Goal: Check status

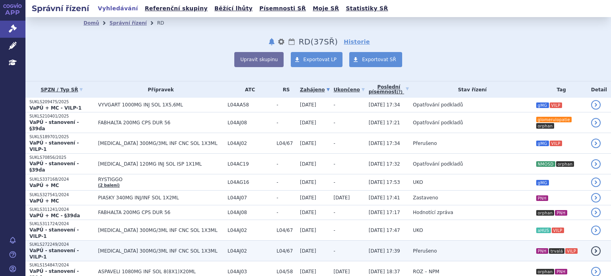
click at [508, 241] on td "Přerušeno" at bounding box center [470, 251] width 123 height 21
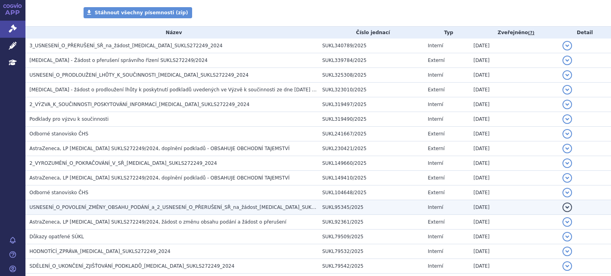
scroll to position [159, 0]
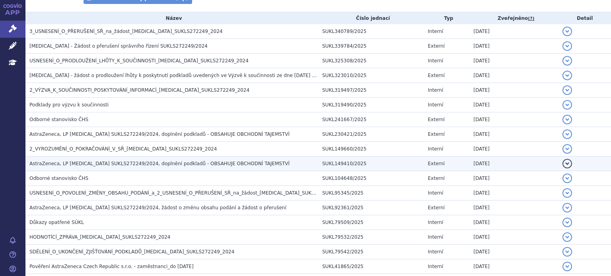
click at [216, 165] on span "AstraZeneca, LP Ultomiris SUKLS272249/2024, doplnění podkladů - OBSAHUJE OBCHOD…" at bounding box center [159, 164] width 260 height 6
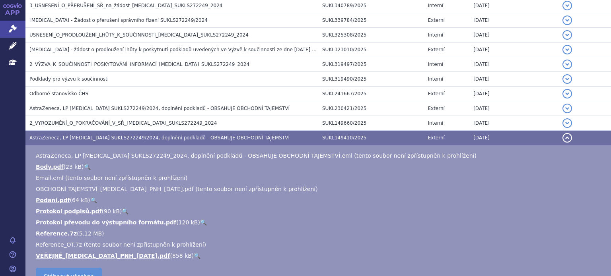
scroll to position [199, 0]
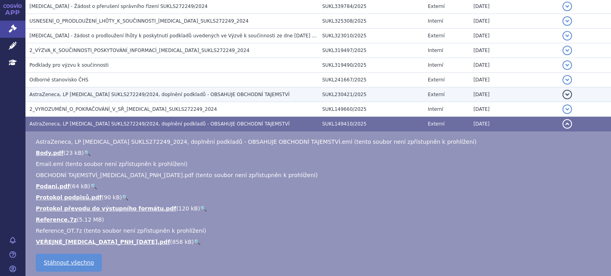
click at [140, 98] on h3 "AstraZeneca, LP Ultomiris SUKLS272249/2024, doplnění podkladů - OBSAHUJE OBCHOD…" at bounding box center [173, 95] width 289 height 8
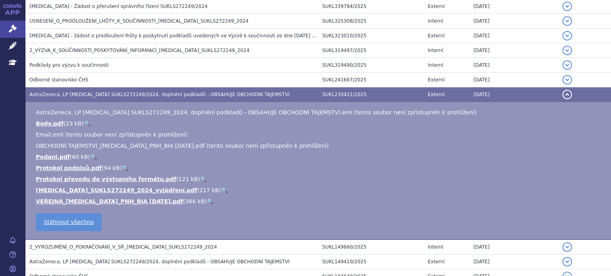
click at [169, 97] on span "AstraZeneca, LP Ultomiris SUKLS272249/2024, doplnění podkladů - OBSAHUJE OBCHOD…" at bounding box center [159, 95] width 260 height 6
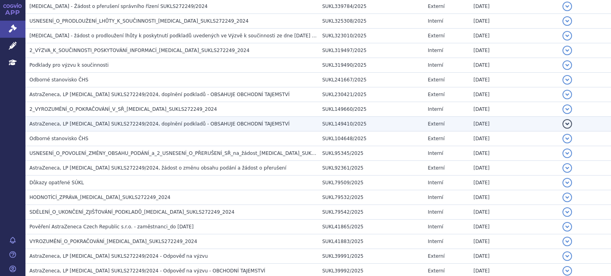
click at [140, 122] on span "AstraZeneca, LP Ultomiris SUKLS272249/2024, doplnění podkladů - OBSAHUJE OBCHOD…" at bounding box center [159, 124] width 260 height 6
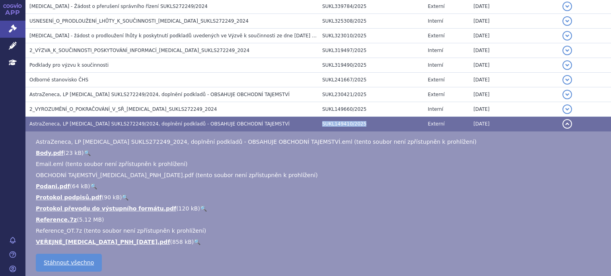
drag, startPoint x: 360, startPoint y: 124, endPoint x: 319, endPoint y: 125, distance: 40.2
click at [319, 125] on td "SUKL149410/2025" at bounding box center [370, 124] width 105 height 15
copy td "SUKL149410/2025"
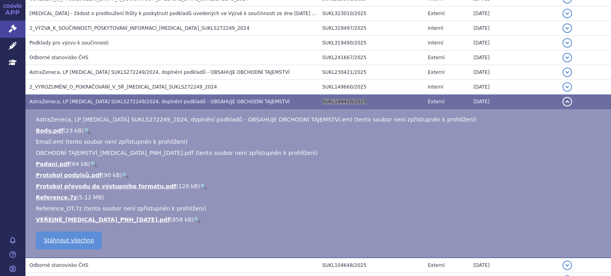
scroll to position [239, 0]
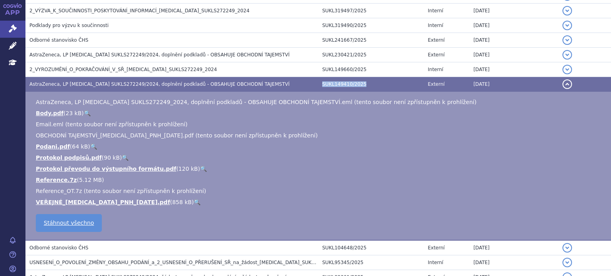
click at [338, 84] on td "SUKL149410/2025" at bounding box center [370, 84] width 105 height 15
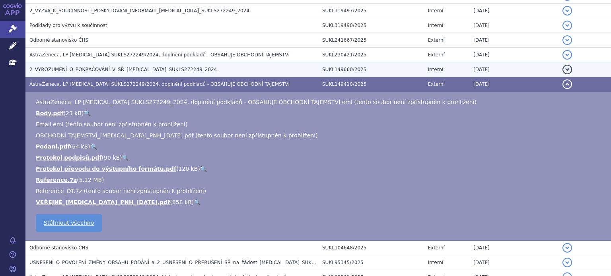
click at [183, 76] on td "2_VYROZUMĚNÍ_O_POKRAČOVÁNÍ_V_SŘ_ULTOMIRIS_SUKLS272249_2024" at bounding box center [171, 69] width 293 height 15
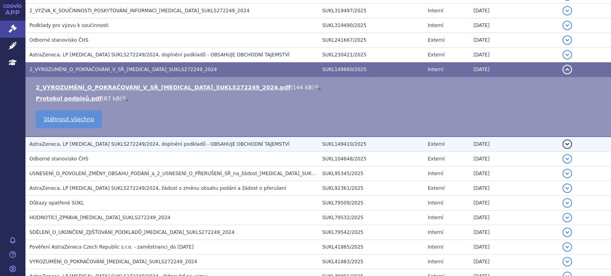
click at [197, 138] on td "AstraZeneca, LP Ultomiris SUKLS272249/2024, doplnění podkladů - OBSAHUJE OBCHOD…" at bounding box center [171, 144] width 293 height 15
